Goal: Information Seeking & Learning: Learn about a topic

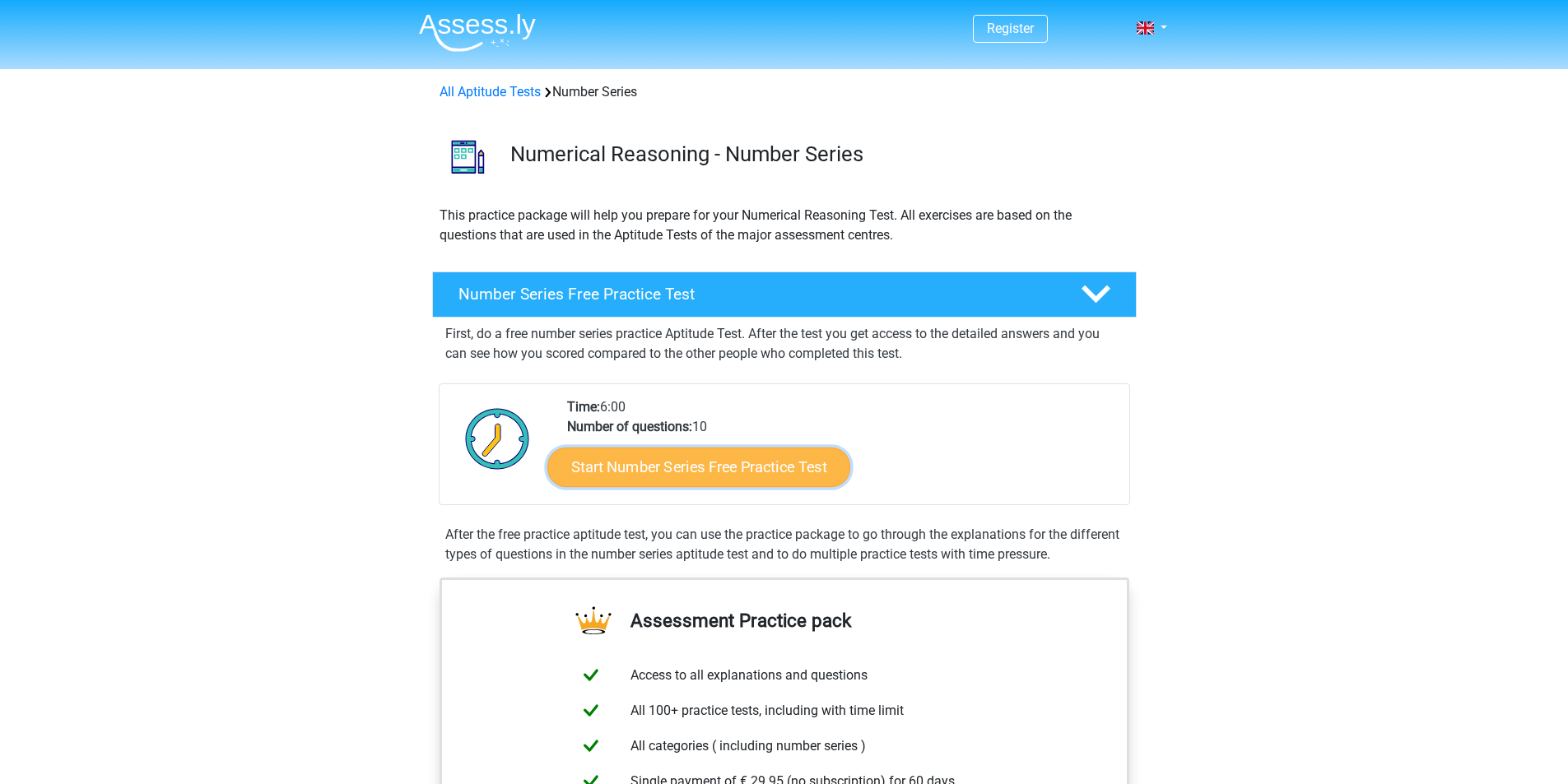
click at [736, 464] on link "Start Number Series Free Practice Test" at bounding box center [699, 465] width 303 height 39
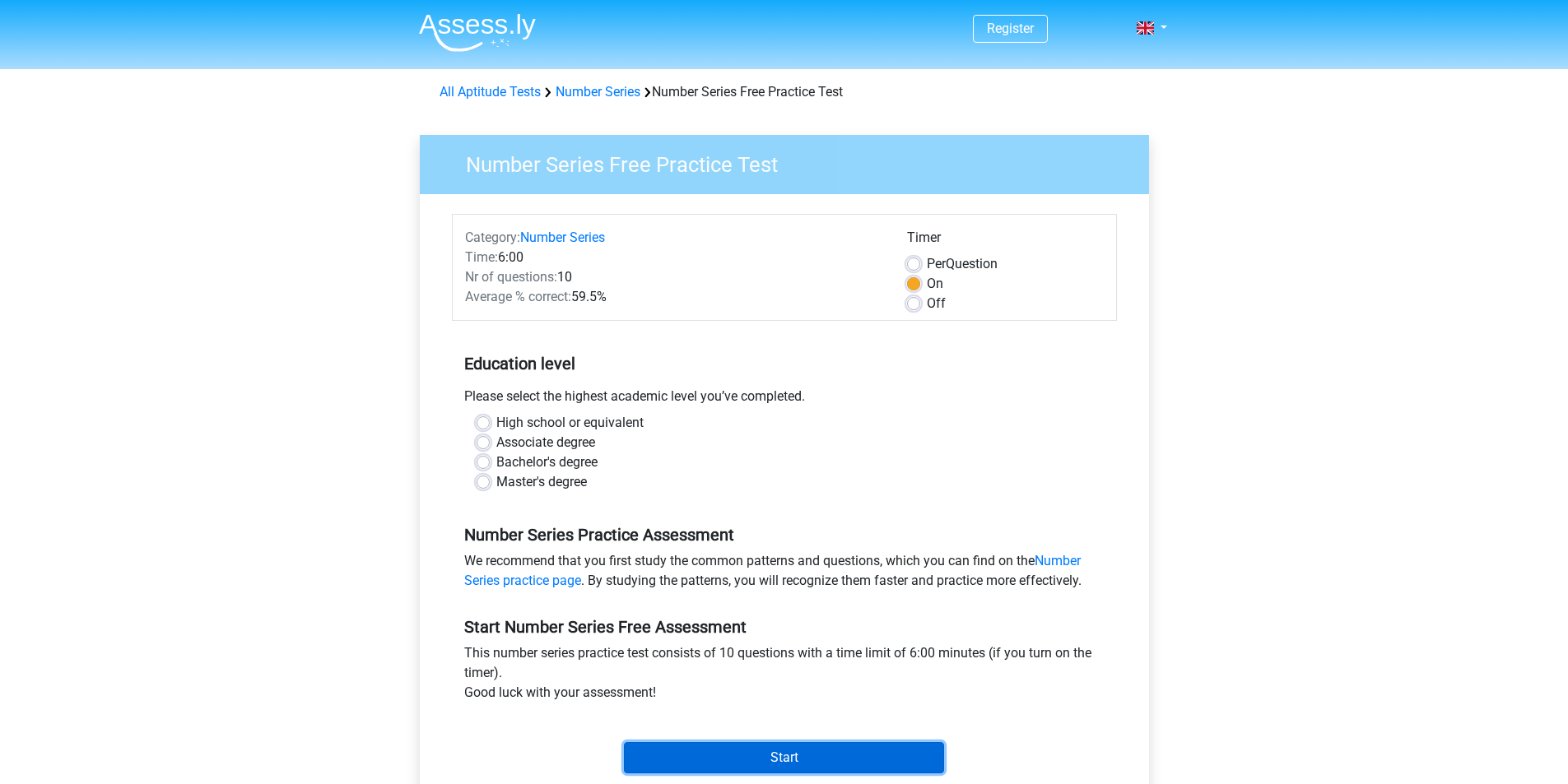
click at [854, 748] on input "Start" at bounding box center [784, 757] width 321 height 31
drag, startPoint x: 801, startPoint y: 770, endPoint x: 788, endPoint y: 768, distance: 13.2
click at [801, 769] on input "Start" at bounding box center [784, 757] width 321 height 31
click at [486, 430] on div "High school or equivalent" at bounding box center [784, 423] width 616 height 20
click at [496, 424] on label "High school or equivalent" at bounding box center [570, 423] width 147 height 20
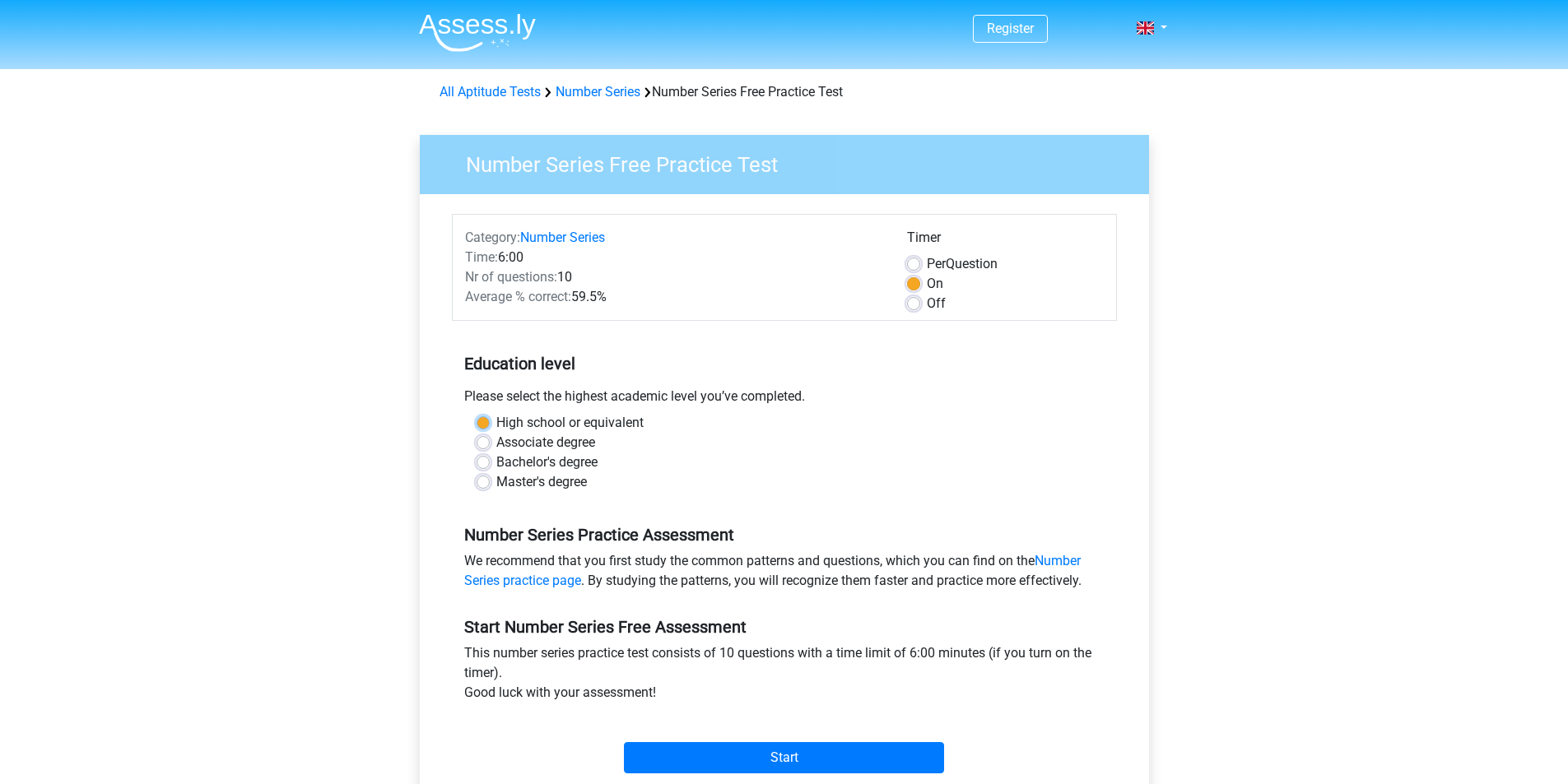
click at [482, 424] on input "High school or equivalent" at bounding box center [484, 421] width 13 height 16
radio input "true"
click at [860, 753] on input "Start" at bounding box center [784, 757] width 321 height 31
